Goal: Transaction & Acquisition: Purchase product/service

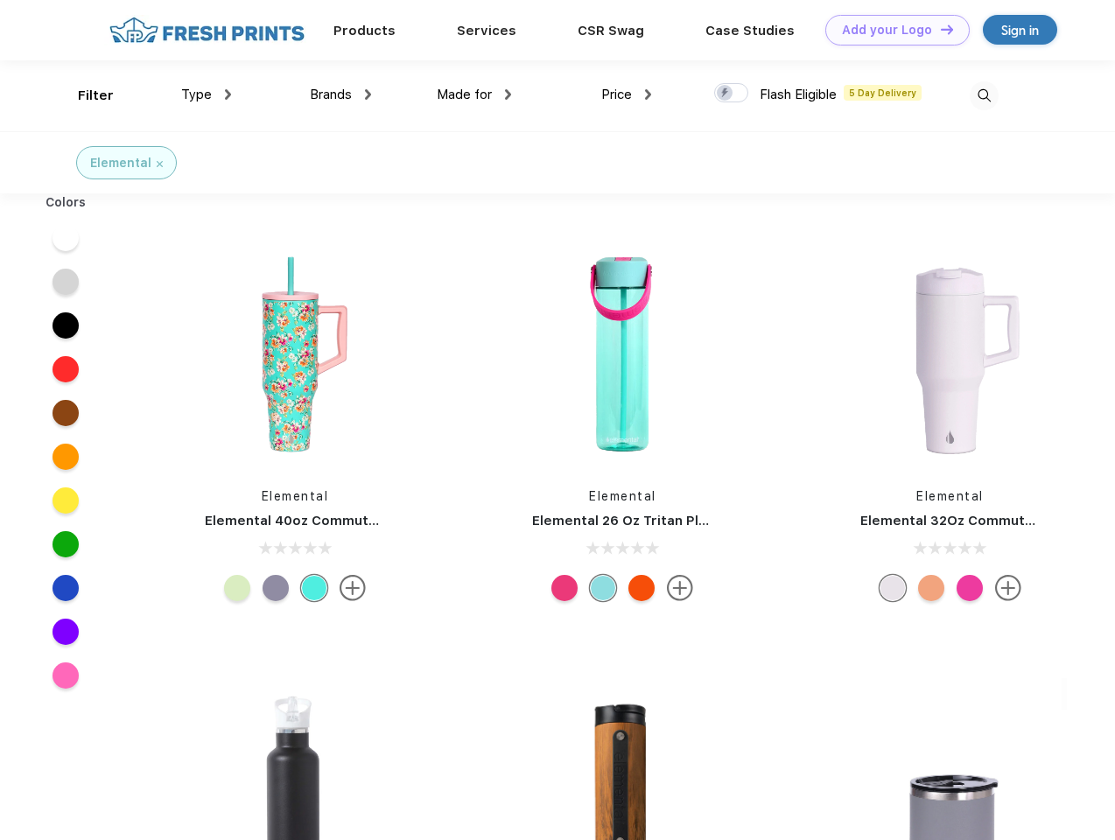
click at [891, 30] on link "Add your Logo Design Tool" at bounding box center [898, 30] width 144 height 31
click at [0, 0] on div "Design Tool" at bounding box center [0, 0] width 0 height 0
click at [939, 29] on link "Add your Logo Design Tool" at bounding box center [898, 30] width 144 height 31
click at [84, 95] on div "Filter" at bounding box center [96, 96] width 36 height 20
click at [207, 95] on span "Type" at bounding box center [196, 95] width 31 height 16
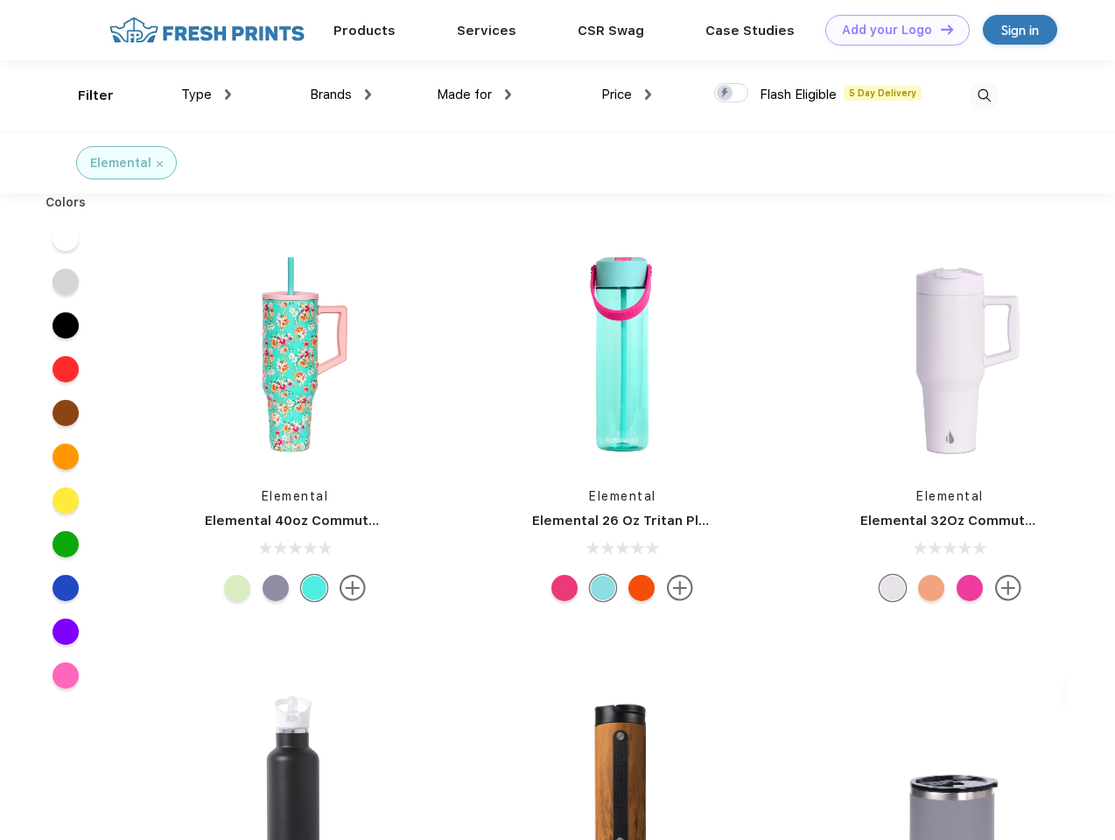
click at [341, 95] on span "Brands" at bounding box center [331, 95] width 42 height 16
click at [475, 95] on span "Made for" at bounding box center [464, 95] width 55 height 16
click at [627, 95] on span "Price" at bounding box center [616, 95] width 31 height 16
click at [732, 94] on div at bounding box center [731, 92] width 34 height 19
click at [726, 94] on input "checkbox" at bounding box center [719, 87] width 11 height 11
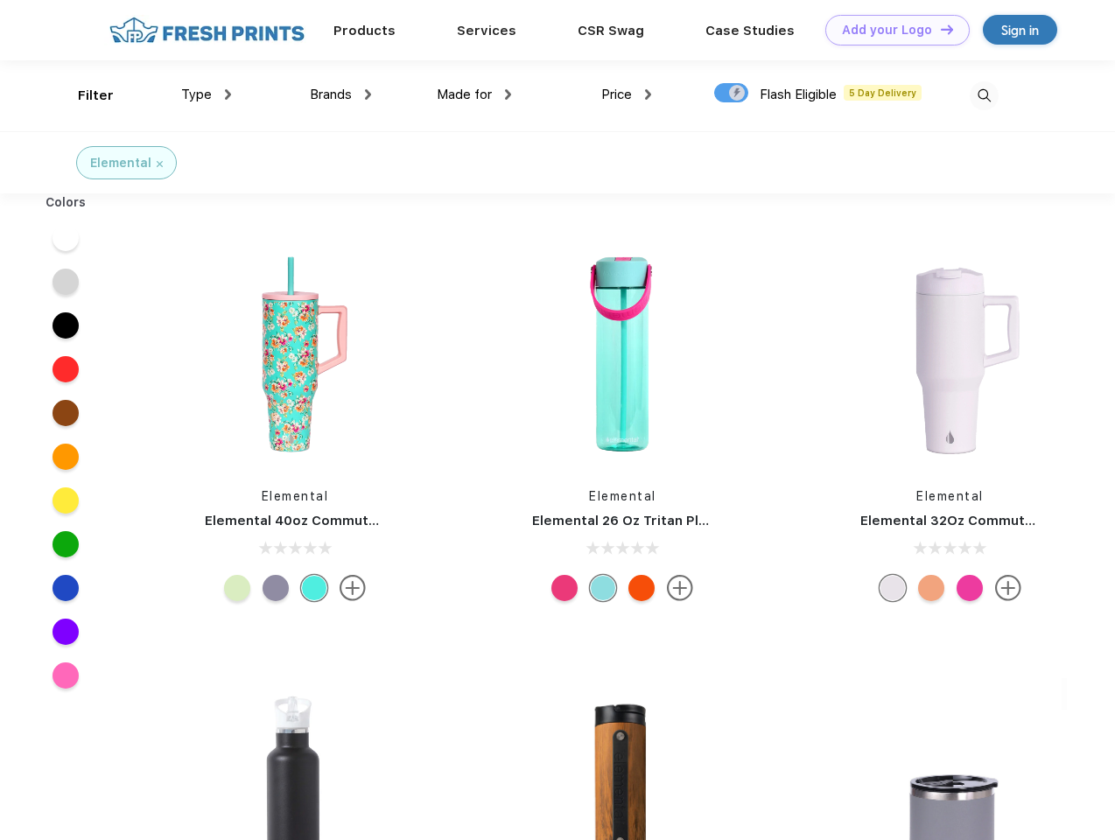
checkbox input "true"
click at [984, 95] on img at bounding box center [984, 96] width 29 height 29
